Goal: Information Seeking & Learning: Learn about a topic

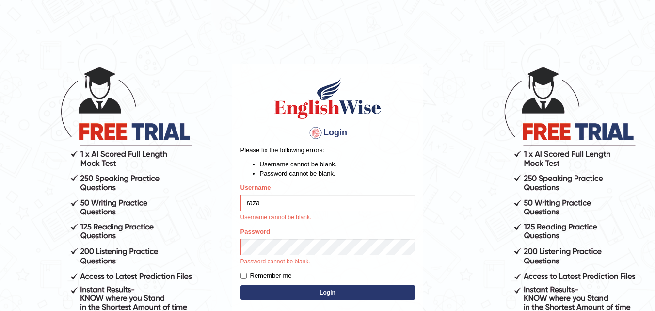
type input "razaislam"
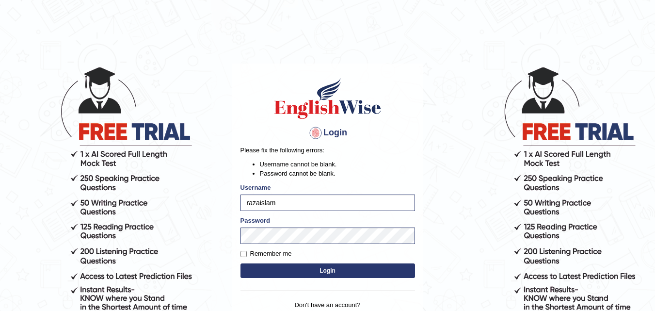
click at [329, 272] on button "Login" at bounding box center [327, 270] width 174 height 15
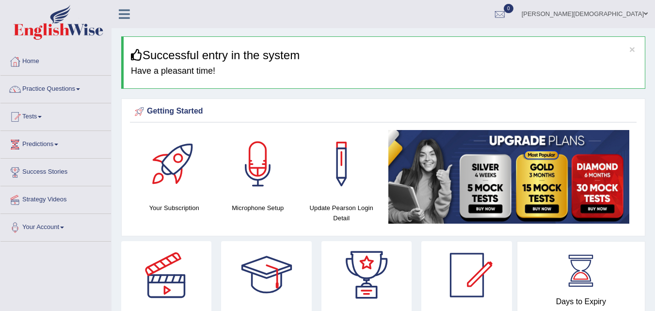
click at [37, 111] on link "Tests" at bounding box center [55, 115] width 111 height 24
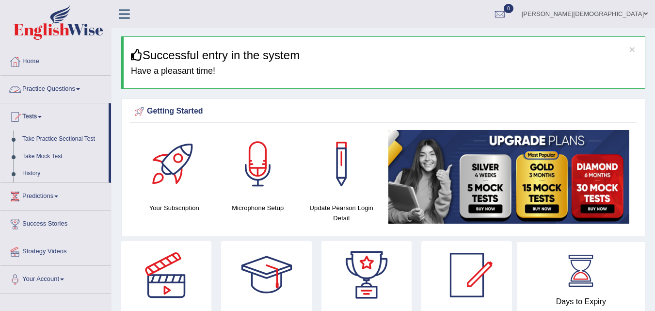
click at [80, 81] on link "Practice Questions" at bounding box center [55, 88] width 111 height 24
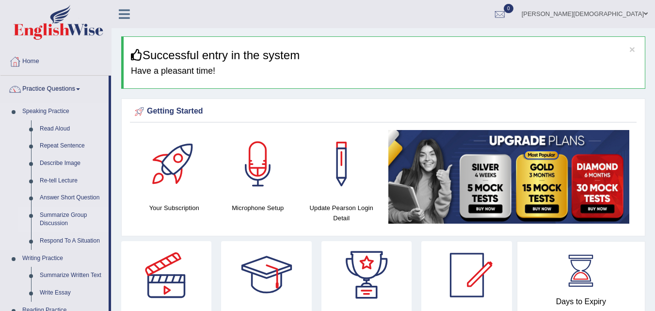
click at [54, 213] on link "Summarize Group Discussion" at bounding box center [71, 219] width 73 height 26
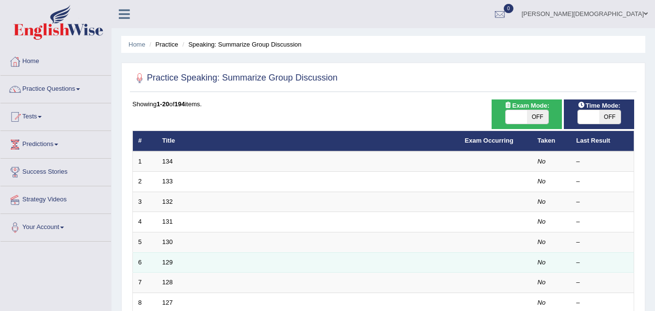
click at [155, 258] on td "6" at bounding box center [145, 262] width 24 height 20
click at [166, 261] on link "129" at bounding box center [167, 261] width 11 height 7
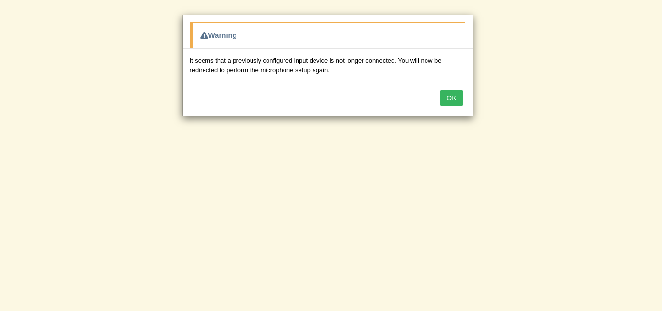
click at [457, 96] on button "OK" at bounding box center [451, 98] width 22 height 16
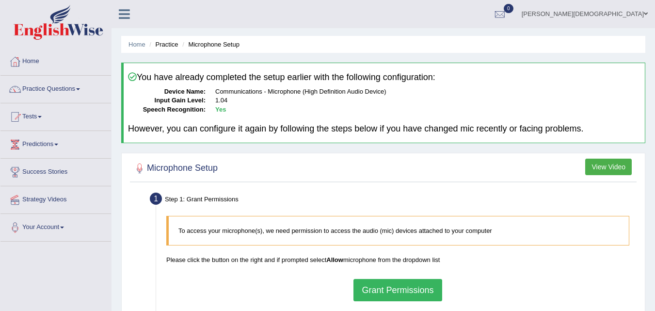
click at [376, 286] on button "Grant Permissions" at bounding box center [397, 290] width 88 height 22
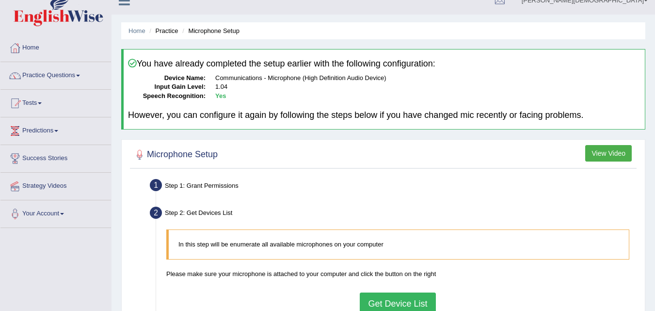
scroll to position [18, 0]
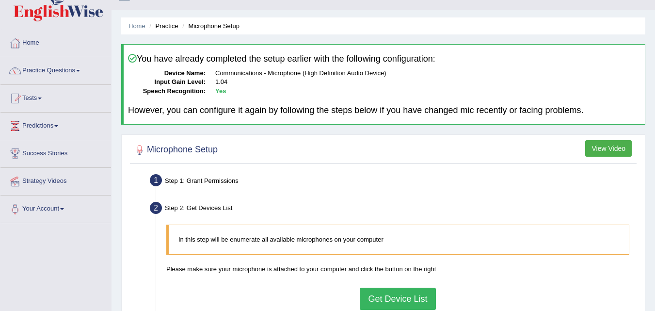
click at [369, 298] on button "Get Device List" at bounding box center [398, 298] width 76 height 22
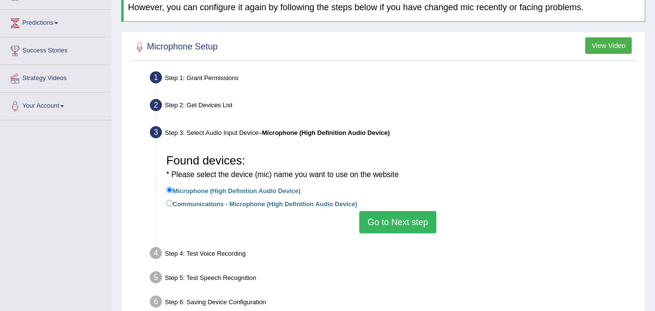
scroll to position [161, 0]
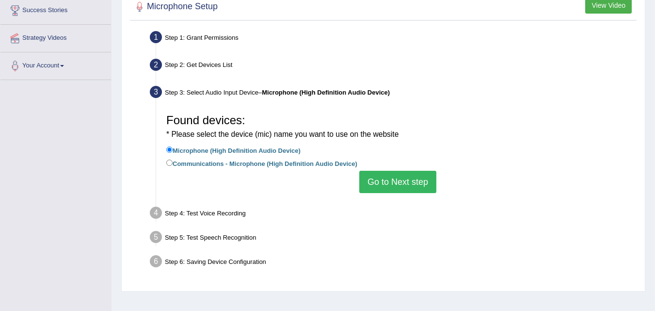
click at [423, 175] on button "Go to Next step" at bounding box center [397, 182] width 77 height 22
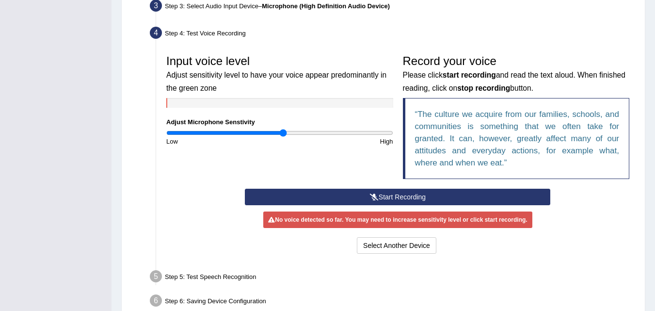
scroll to position [254, 0]
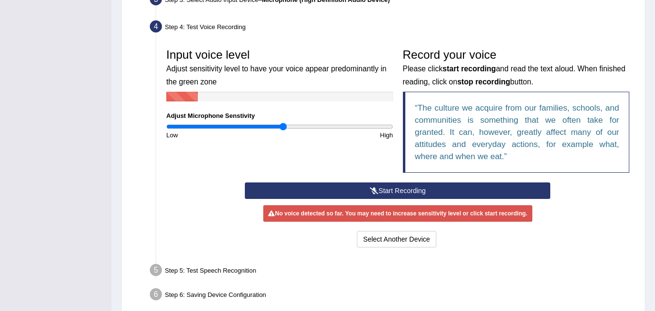
click at [370, 187] on icon at bounding box center [374, 190] width 9 height 7
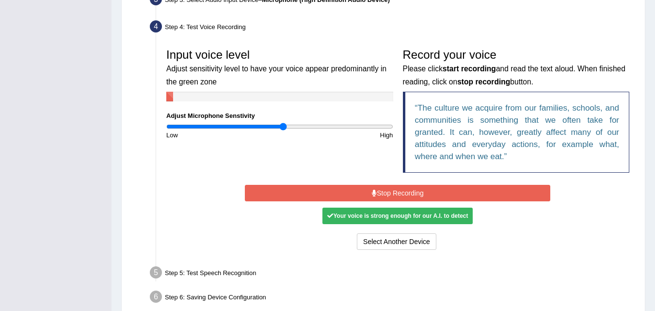
click at [369, 187] on button "Stop Recording" at bounding box center [397, 193] width 305 height 16
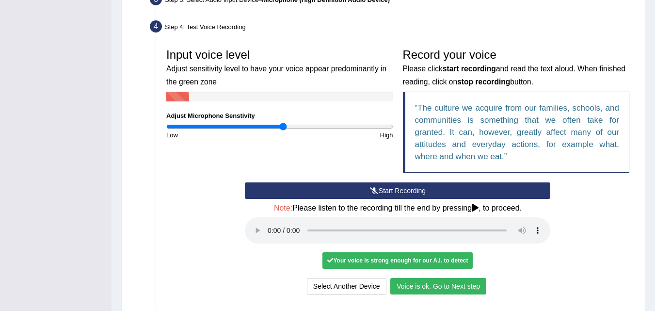
click at [419, 288] on button "Voice is ok. Go to Next step" at bounding box center [438, 286] width 96 height 16
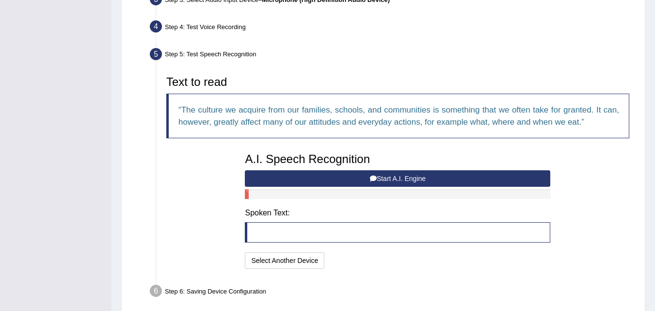
click at [351, 177] on button "Start A.I. Engine" at bounding box center [397, 178] width 305 height 16
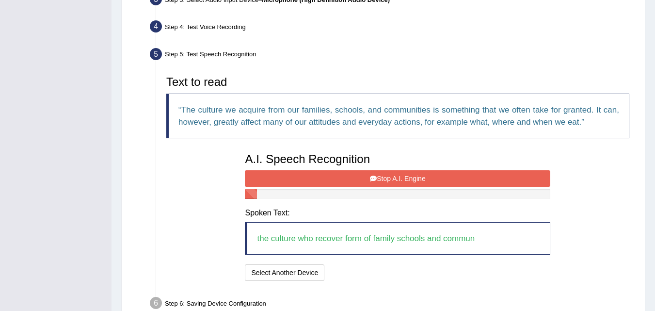
click at [351, 177] on button "Stop A.I. Engine" at bounding box center [397, 178] width 305 height 16
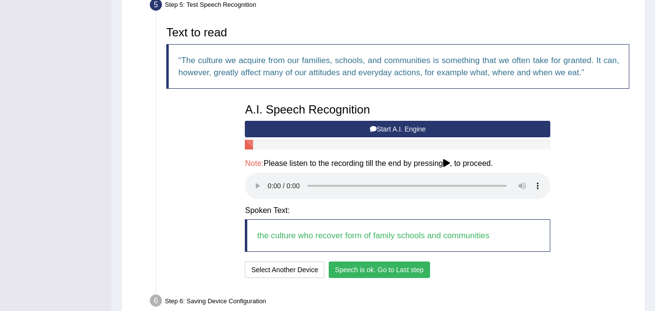
scroll to position [355, 0]
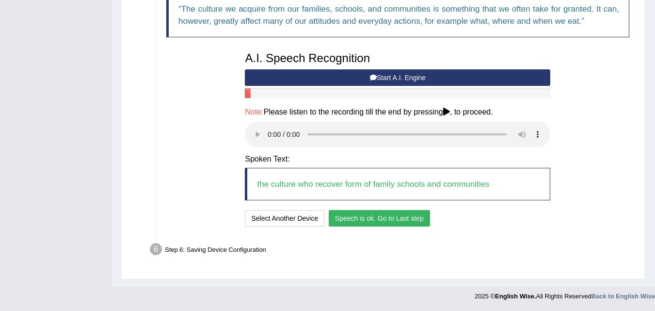
click at [407, 211] on button "Speech is ok. Go to Last step" at bounding box center [379, 218] width 101 height 16
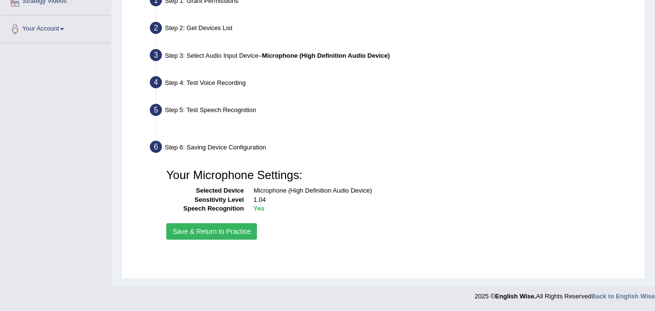
scroll to position [198, 0]
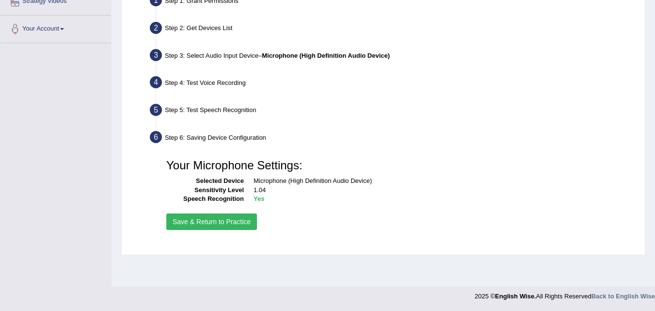
click at [229, 219] on button "Save & Return to Practice" at bounding box center [211, 221] width 91 height 16
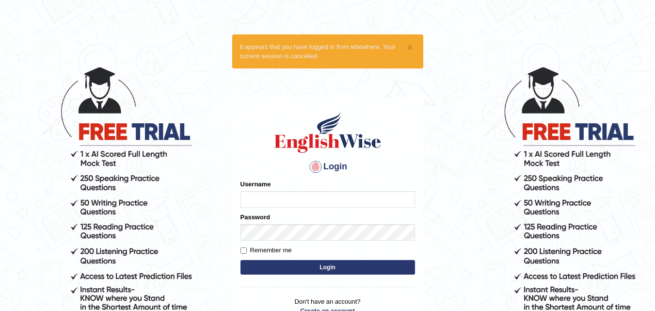
type input "razaislam"
click at [316, 264] on button "Login" at bounding box center [327, 267] width 174 height 15
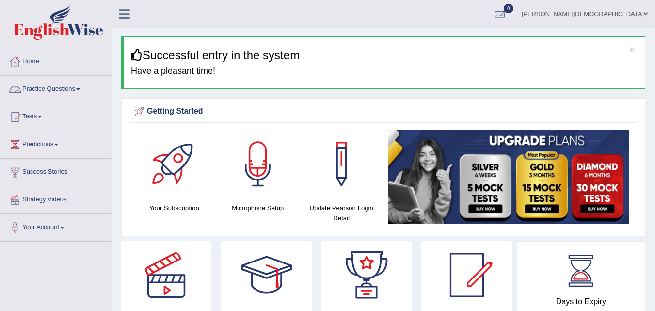
click at [83, 86] on link "Practice Questions" at bounding box center [55, 88] width 111 height 24
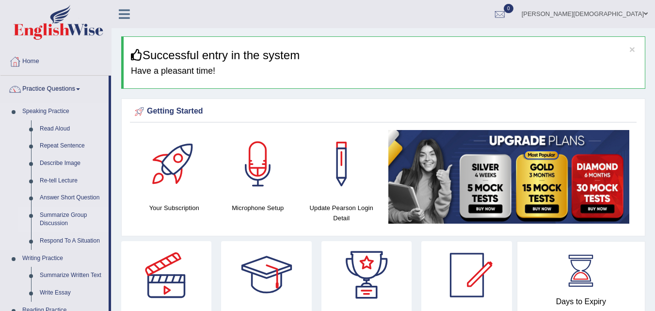
click at [64, 214] on link "Summarize Group Discussion" at bounding box center [71, 219] width 73 height 26
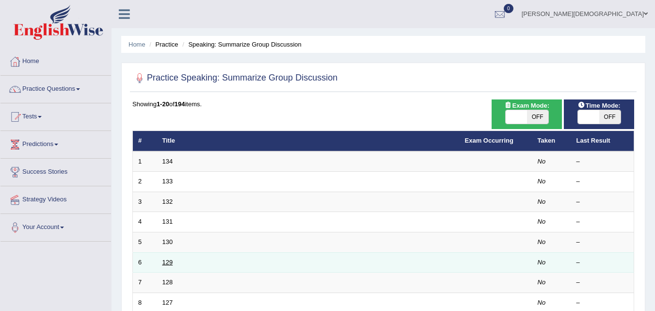
click at [165, 259] on link "129" at bounding box center [167, 261] width 11 height 7
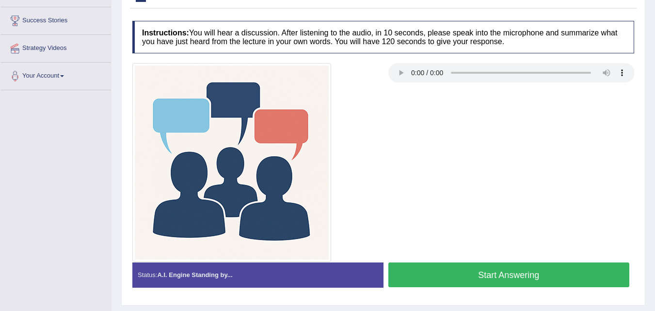
scroll to position [154, 0]
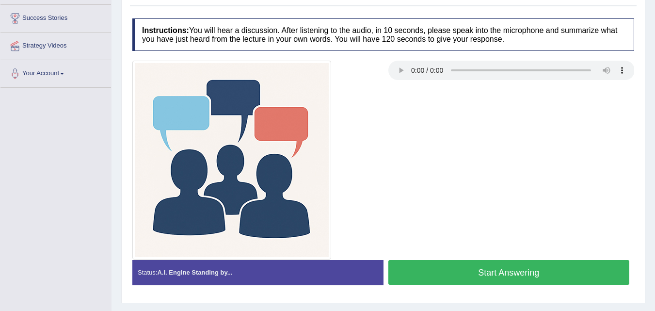
click at [518, 272] on button "Start Answering" at bounding box center [508, 272] width 241 height 25
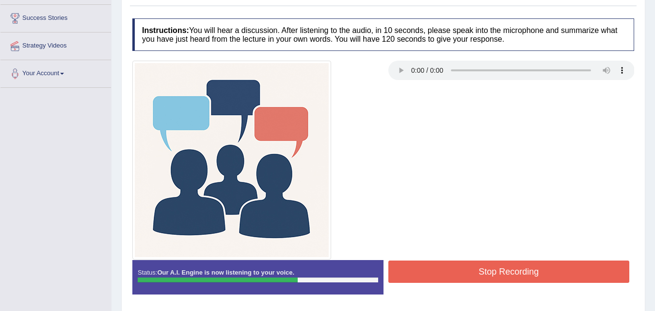
click at [518, 272] on button "Stop Recording" at bounding box center [508, 271] width 241 height 22
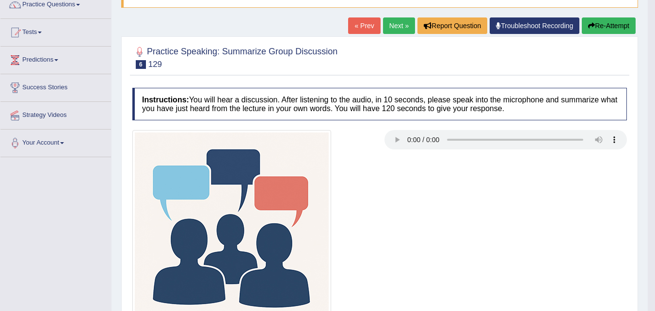
scroll to position [0, 0]
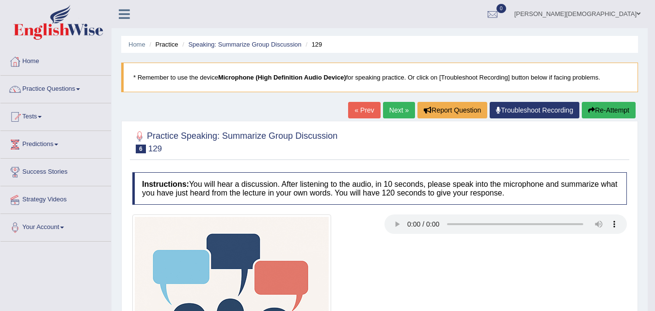
click at [398, 107] on link "Next »" at bounding box center [399, 110] width 32 height 16
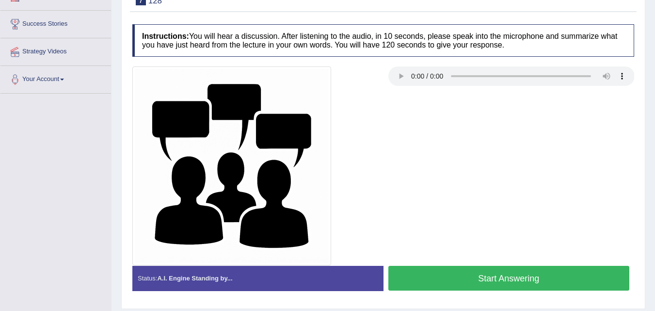
scroll to position [146, 0]
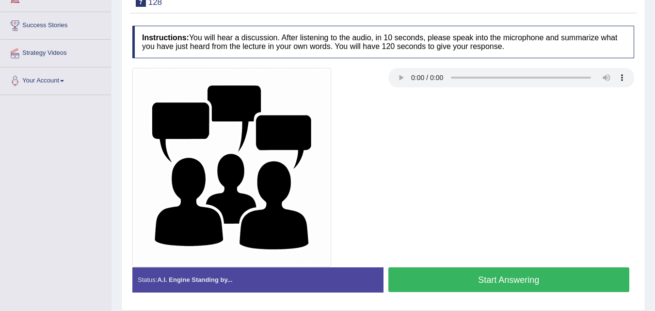
click at [474, 277] on button "Start Answering" at bounding box center [508, 279] width 241 height 25
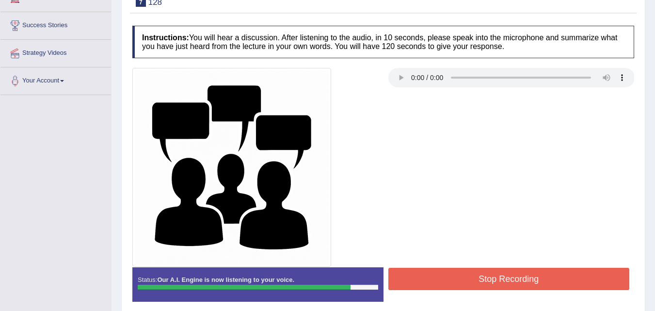
click at [474, 277] on button "Stop Recording" at bounding box center [508, 279] width 241 height 22
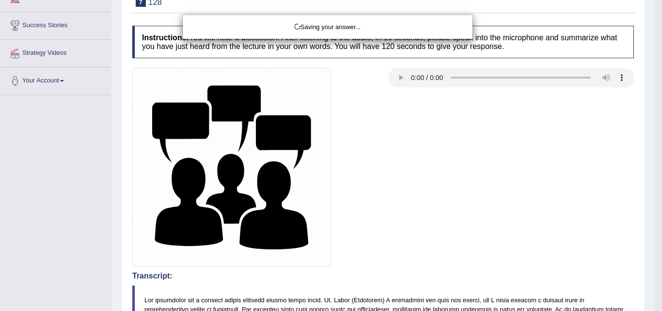
drag, startPoint x: 660, startPoint y: 67, endPoint x: 662, endPoint y: 126, distance: 59.6
click at [654, 126] on div "Saving your answer..." at bounding box center [331, 155] width 662 height 311
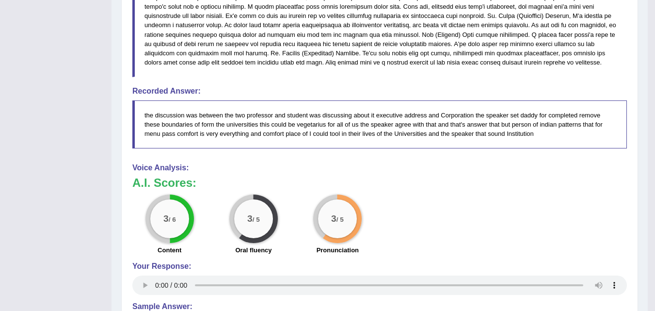
scroll to position [545, 0]
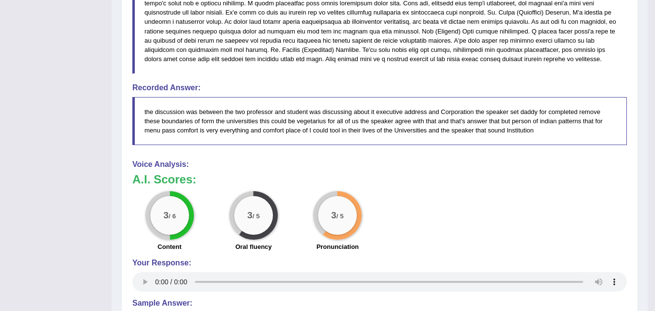
click at [481, 174] on h3 "A.I. Scores:" at bounding box center [379, 179] width 494 height 13
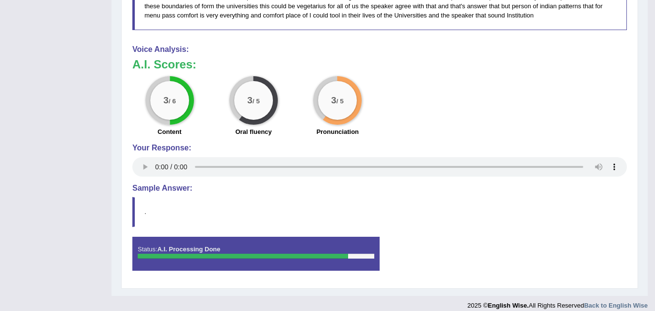
scroll to position [669, 0]
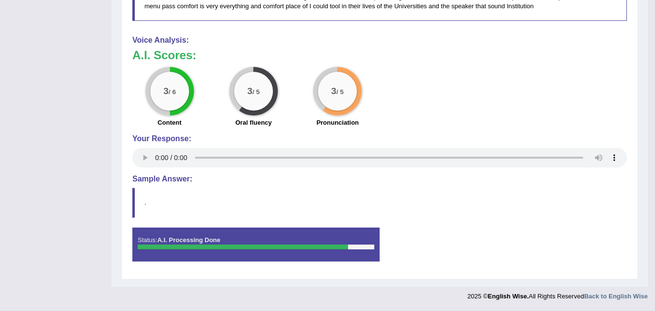
click at [496, 97] on div "3 / 6 Content 3 / 5 Oral fluency 3 / 5 Pronunciation" at bounding box center [379, 98] width 504 height 63
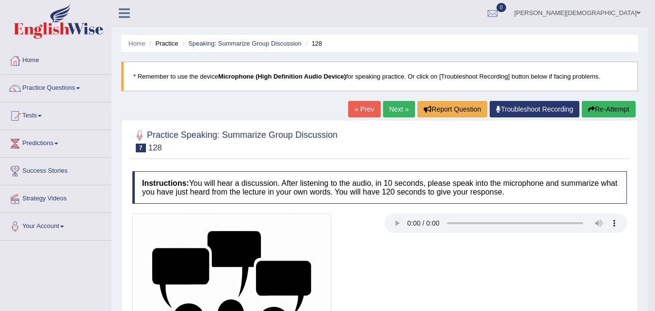
scroll to position [0, 0]
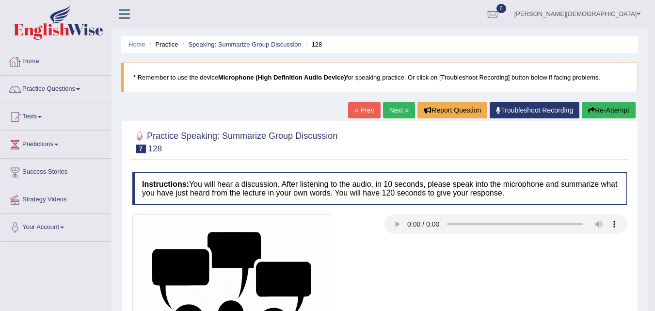
click at [50, 54] on link "Home" at bounding box center [55, 60] width 111 height 24
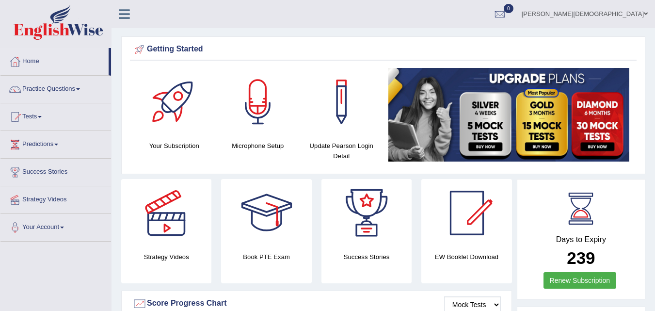
click at [646, 14] on span at bounding box center [646, 14] width 4 height 6
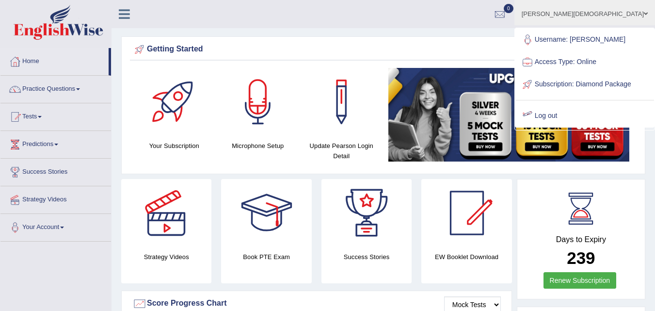
click at [585, 122] on link "Log out" at bounding box center [584, 116] width 139 height 22
